Goal: Information Seeking & Learning: Learn about a topic

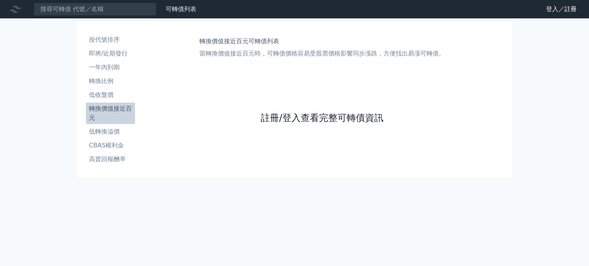
click at [320, 118] on link "註冊/登入查看完整可轉債資訊" at bounding box center [322, 118] width 123 height 12
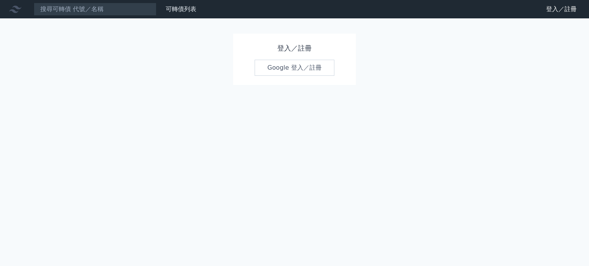
click at [290, 67] on link "Google 登入／註冊" at bounding box center [294, 68] width 80 height 16
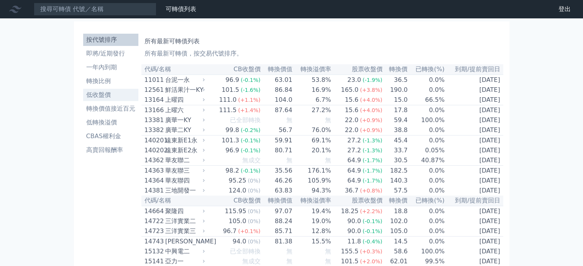
click at [101, 94] on li "低收盤價" at bounding box center [110, 94] width 55 height 9
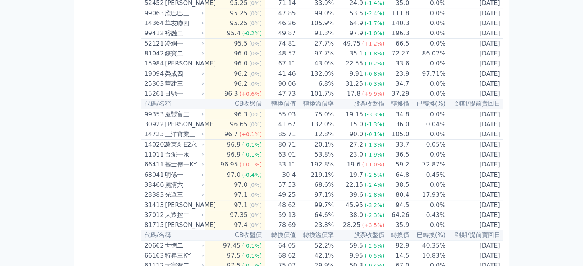
scroll to position [230, 0]
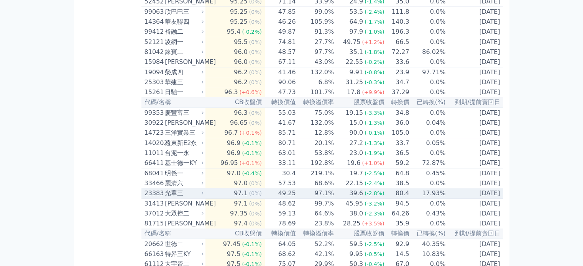
click at [310, 199] on td "97.1%" at bounding box center [315, 194] width 38 height 10
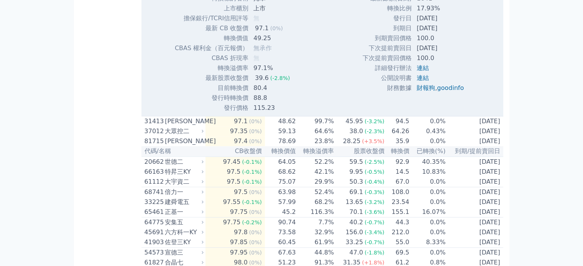
scroll to position [575, 0]
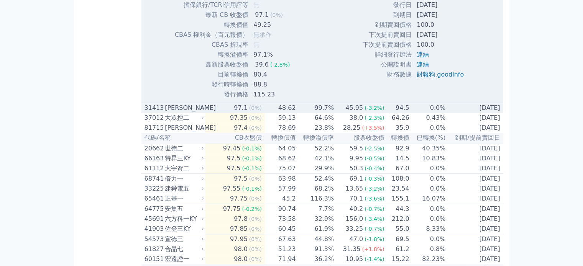
click at [277, 113] on td "48.62" at bounding box center [280, 108] width 31 height 10
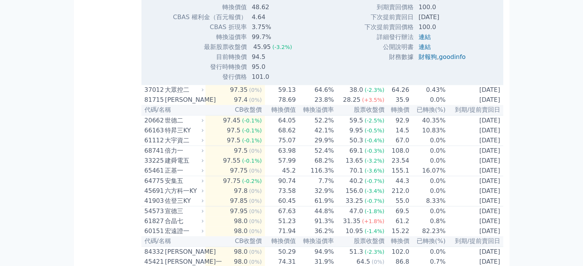
scroll to position [881, 0]
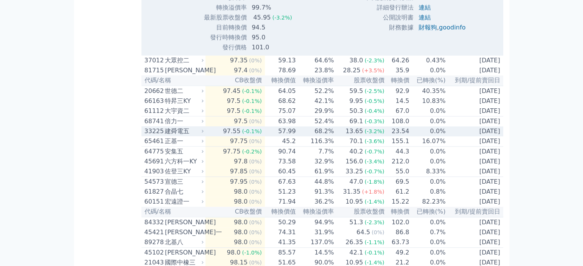
click at [230, 136] on div "97.55" at bounding box center [232, 131] width 21 height 9
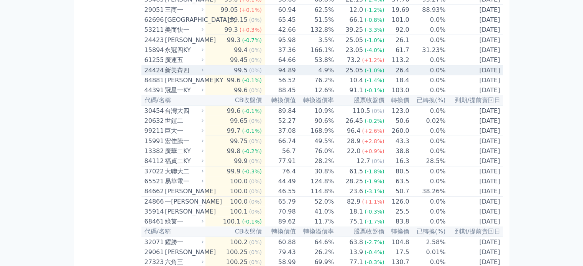
scroll to position [1533, 0]
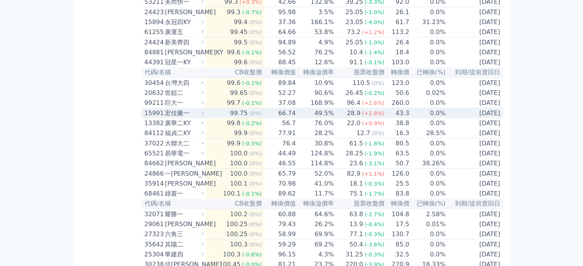
click at [231, 118] on div "99.75" at bounding box center [238, 113] width 21 height 9
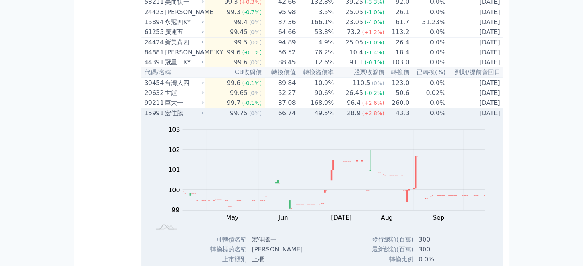
click at [231, 118] on div "99.75" at bounding box center [238, 113] width 21 height 9
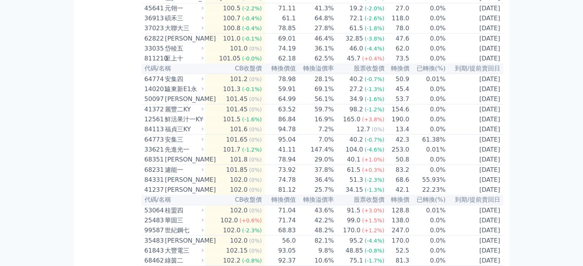
scroll to position [1801, 0]
